Goal: Task Accomplishment & Management: Use online tool/utility

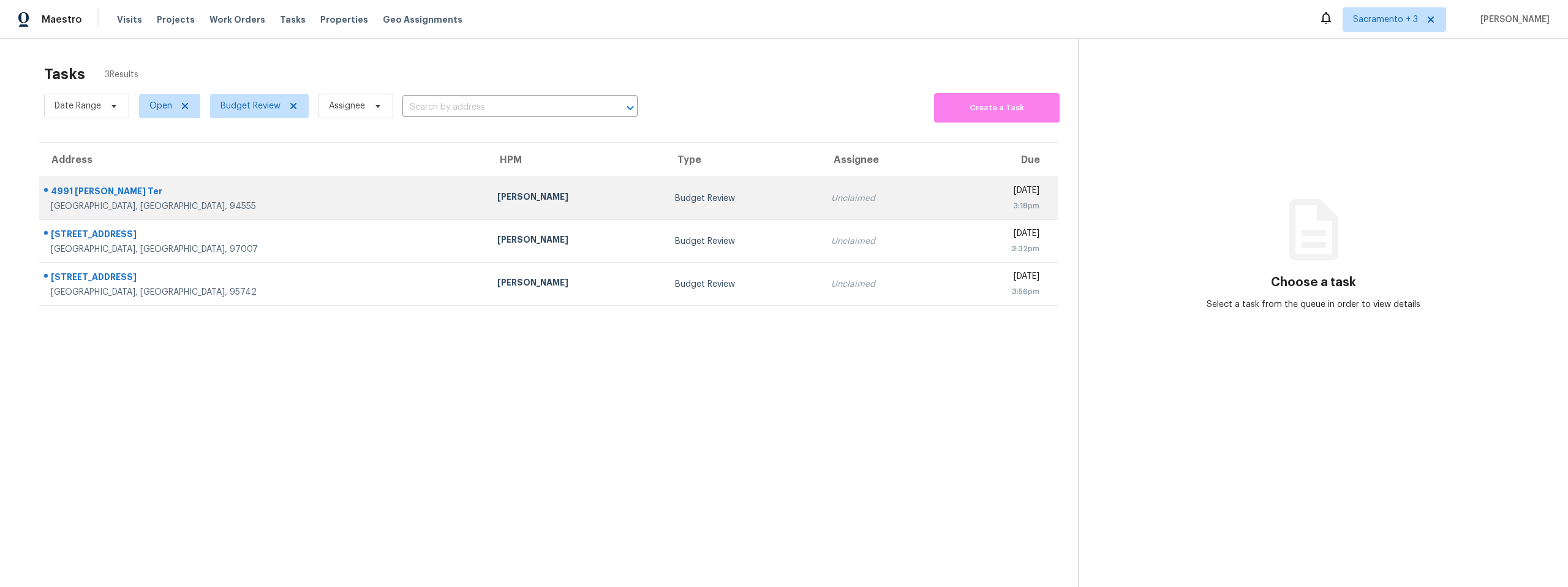
click at [101, 193] on div "4991 [PERSON_NAME] Ter" at bounding box center [264, 193] width 427 height 15
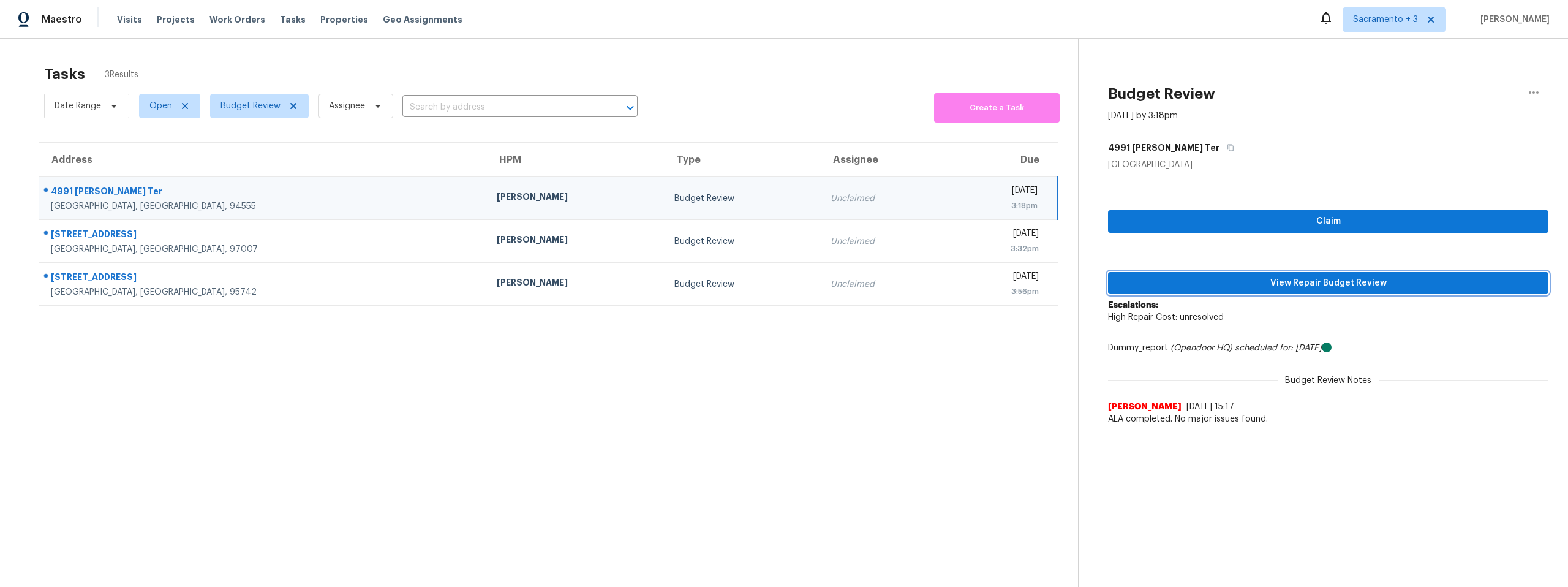
click at [1272, 282] on span "View Repair Budget Review" at bounding box center [1329, 283] width 421 height 15
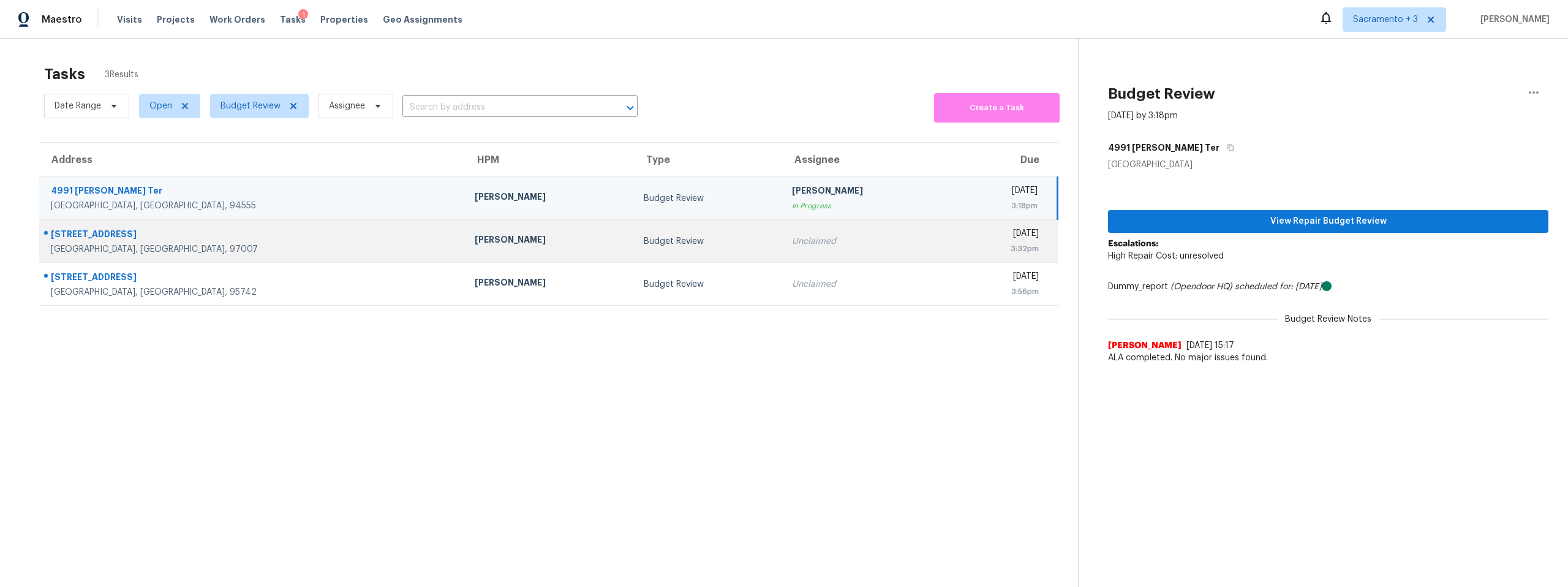
click at [101, 242] on div "[STREET_ADDRESS]" at bounding box center [252, 236] width 404 height 15
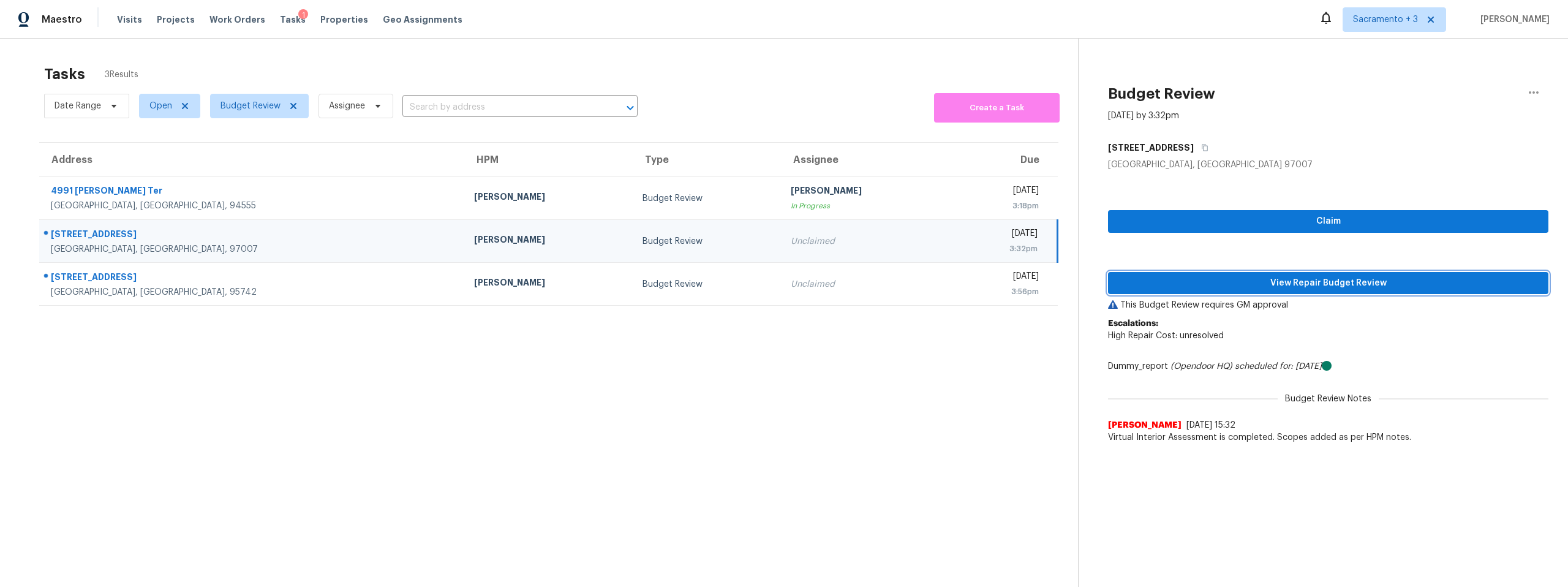
click at [1348, 283] on span "View Repair Budget Review" at bounding box center [1329, 283] width 421 height 15
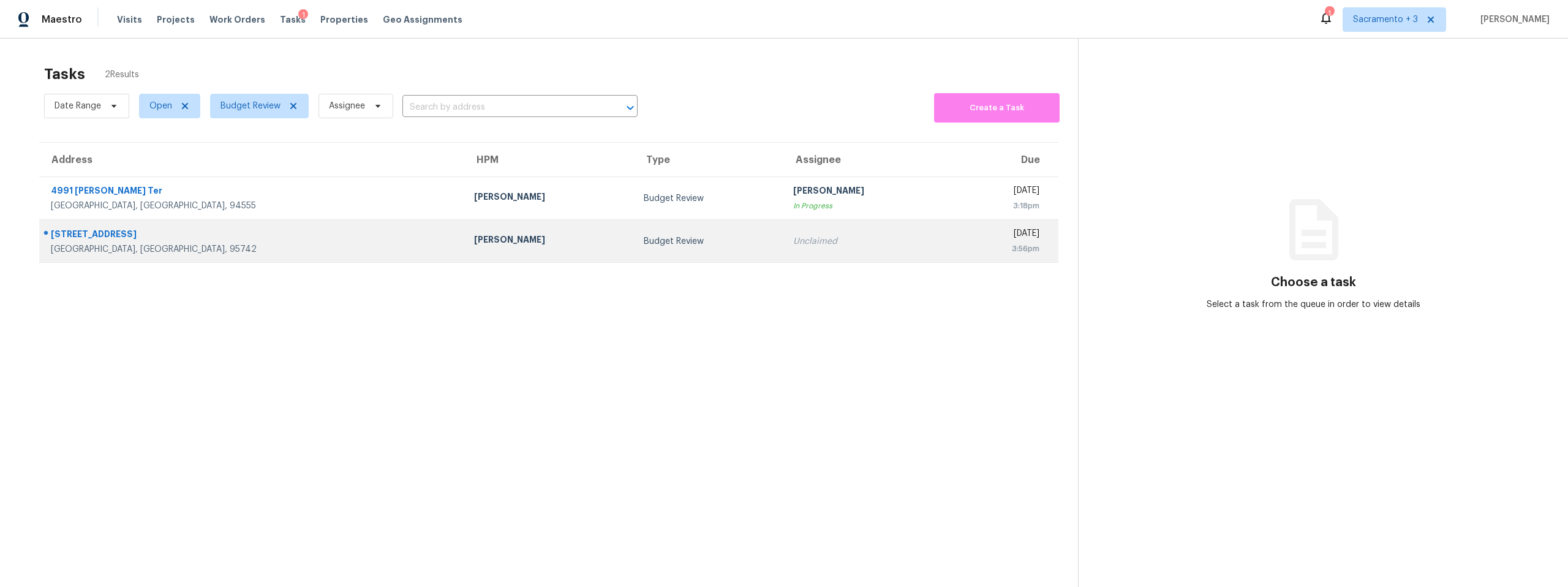
click at [112, 248] on div "[GEOGRAPHIC_DATA], [GEOGRAPHIC_DATA], 95742" at bounding box center [252, 249] width 404 height 12
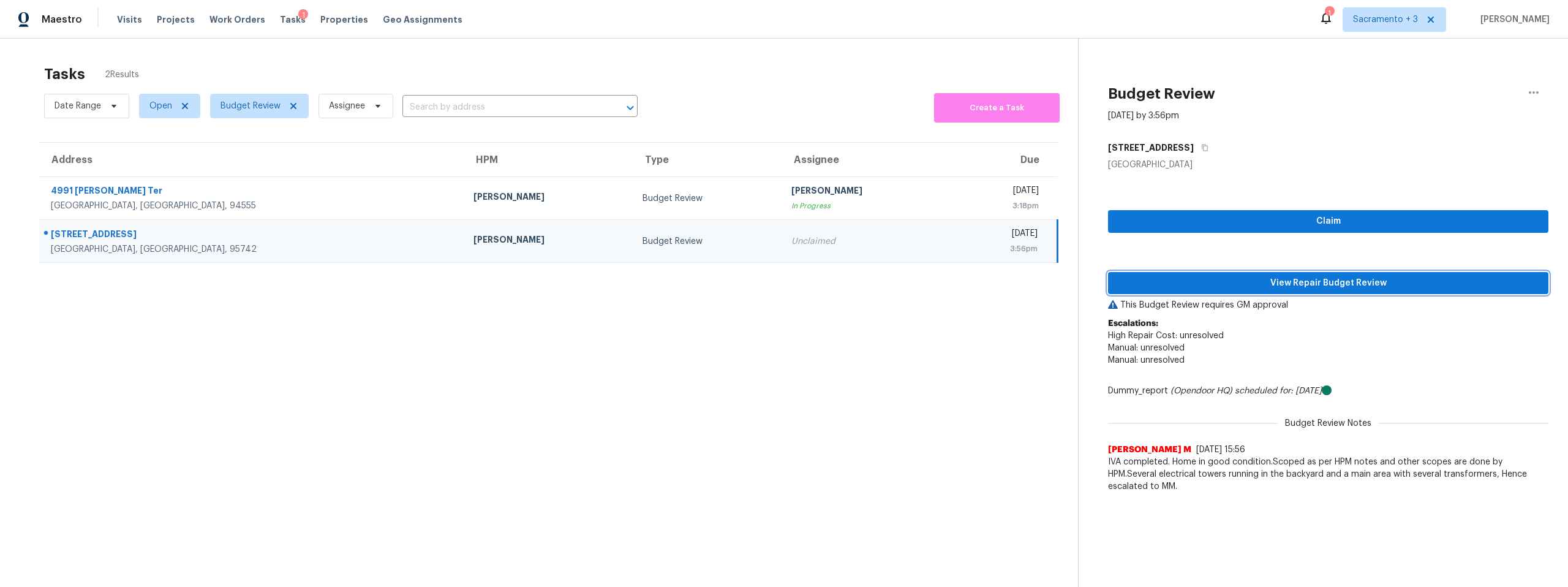
click at [1336, 284] on span "View Repair Budget Review" at bounding box center [1329, 283] width 421 height 15
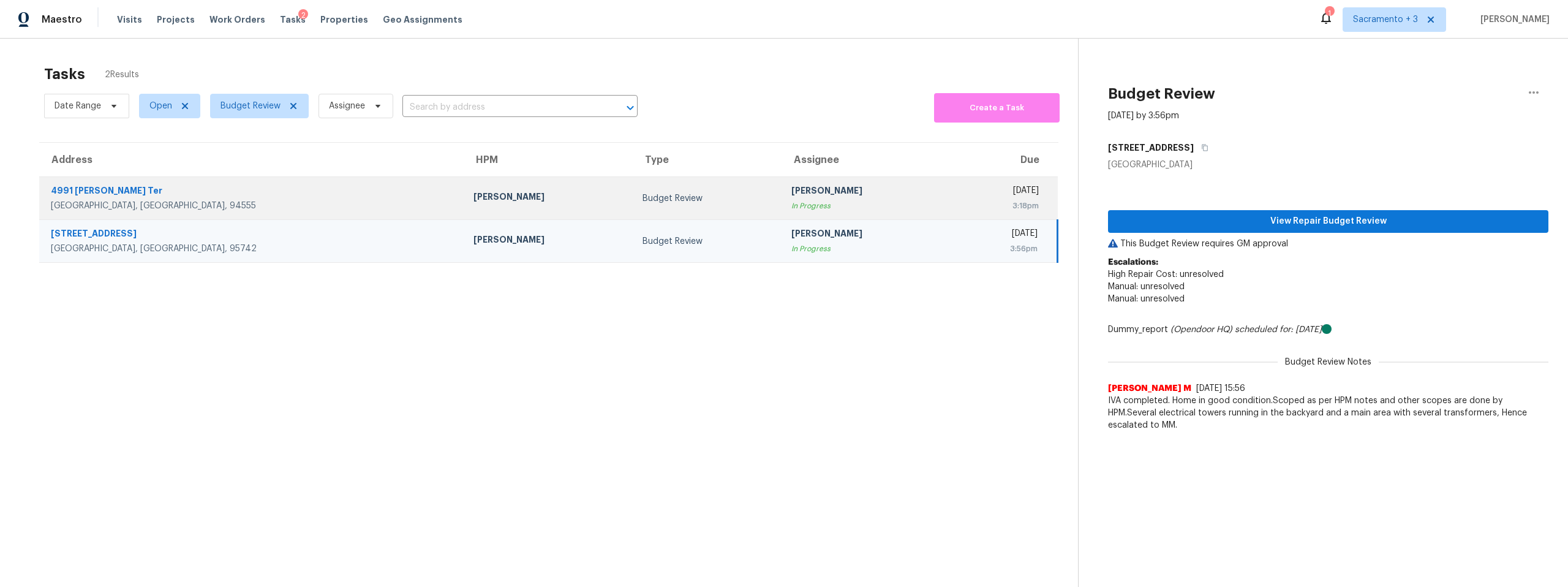
click at [95, 194] on div "4991 [PERSON_NAME] Ter" at bounding box center [252, 192] width 403 height 15
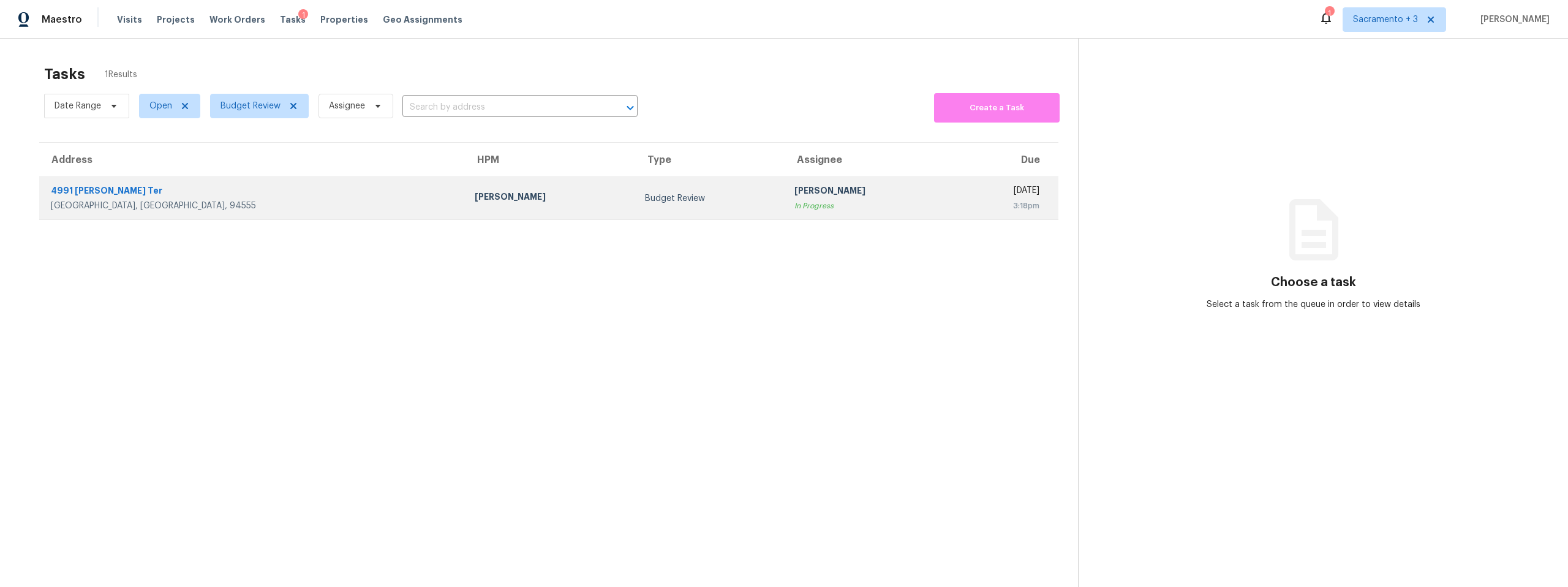
click at [122, 193] on div "4991 [PERSON_NAME] Ter" at bounding box center [252, 192] width 404 height 15
